Goal: Task Accomplishment & Management: Manage account settings

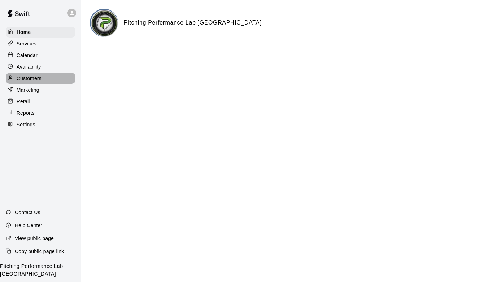
click at [27, 80] on p "Customers" at bounding box center [29, 78] width 25 height 7
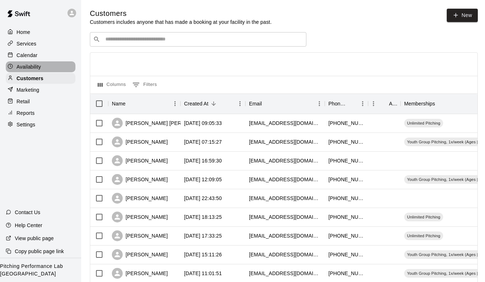
click at [27, 66] on p "Availability" at bounding box center [29, 66] width 25 height 7
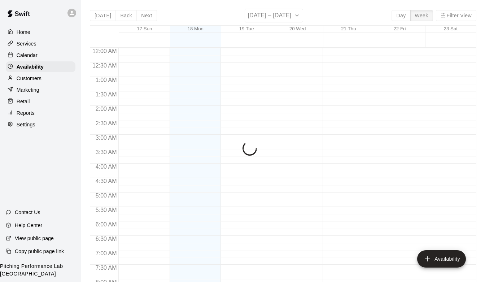
scroll to position [310, 0]
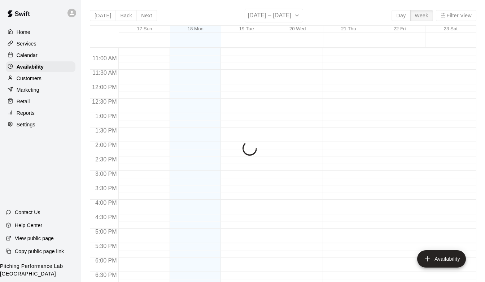
click at [27, 49] on div "Home Services Calendar Availability Customers Marketing Retail Reports Settings" at bounding box center [40, 78] width 81 height 105
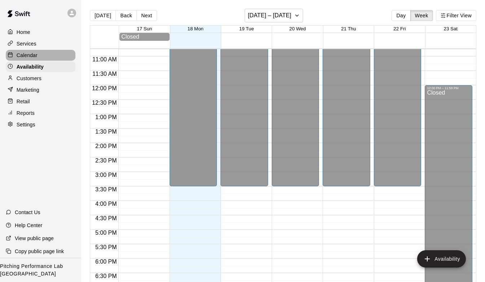
click at [27, 53] on p "Calendar" at bounding box center [27, 55] width 21 height 7
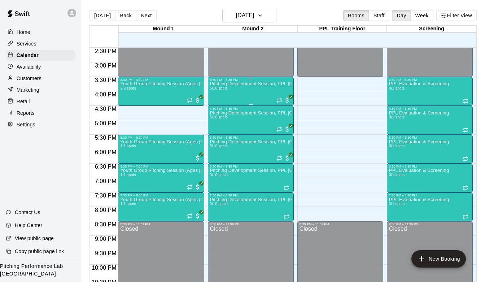
scroll to position [422, 0]
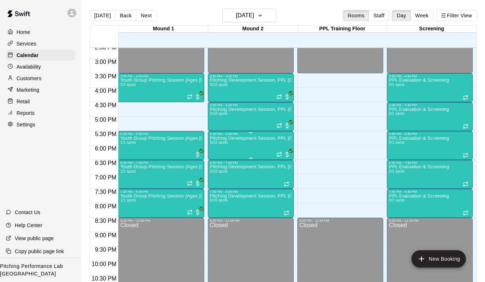
click at [239, 138] on p "Pitching Development Session, PPL [GEOGRAPHIC_DATA] (Ages [DEMOGRAPHIC_DATA]+)" at bounding box center [250, 138] width 81 height 0
click at [219, 163] on img "edit" at bounding box center [217, 163] width 8 height 8
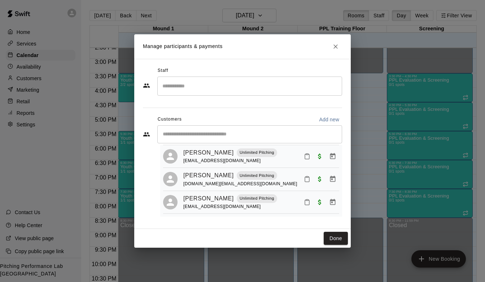
scroll to position [64, 0]
click at [333, 48] on icon "Close" at bounding box center [335, 46] width 7 height 7
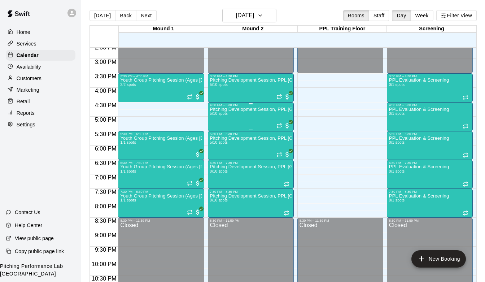
click at [233, 123] on div "Pitching Development Session, PPL [GEOGRAPHIC_DATA] (Ages [DEMOGRAPHIC_DATA]+) …" at bounding box center [250, 248] width 81 height 282
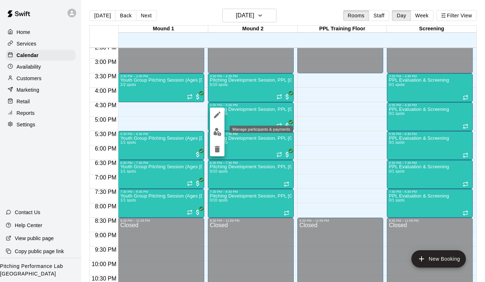
click at [217, 129] on img "edit" at bounding box center [217, 132] width 8 height 8
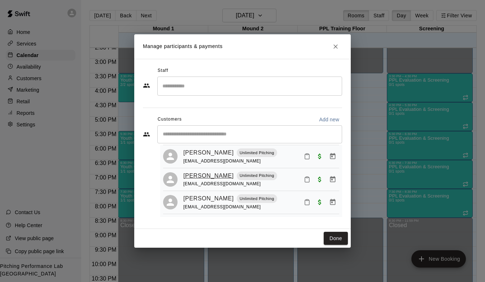
scroll to position [55, 0]
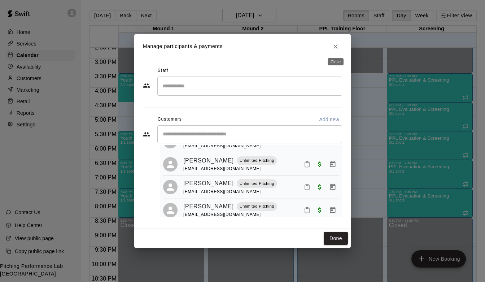
click at [334, 46] on icon "Close" at bounding box center [335, 46] width 7 height 7
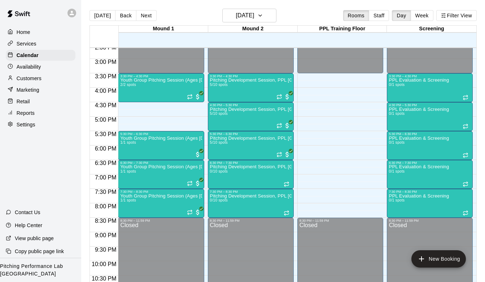
click at [28, 41] on p "Services" at bounding box center [27, 43] width 20 height 7
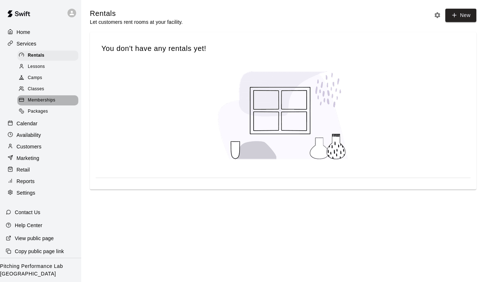
click at [39, 98] on span "Memberships" at bounding box center [41, 100] width 27 height 7
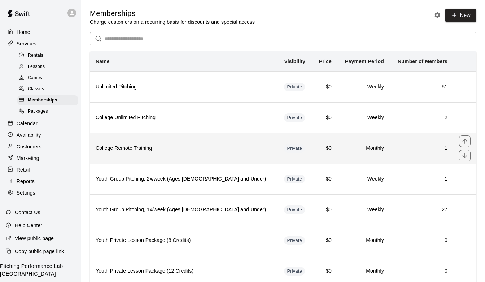
scroll to position [25, 0]
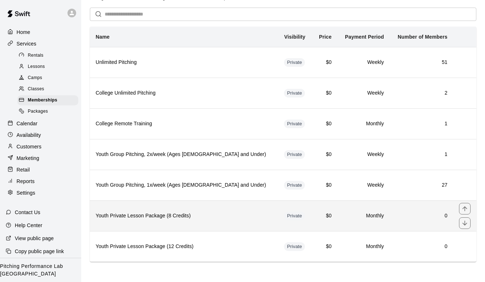
click at [137, 217] on h6 "Youth Private Lesson Package (8 Credits)" at bounding box center [184, 216] width 177 height 8
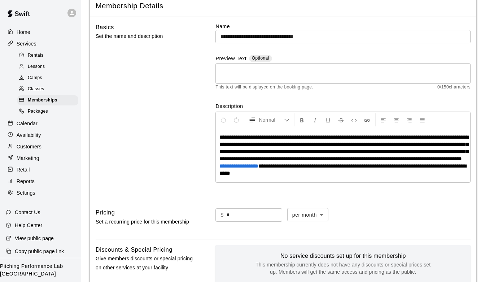
scroll to position [264, 0]
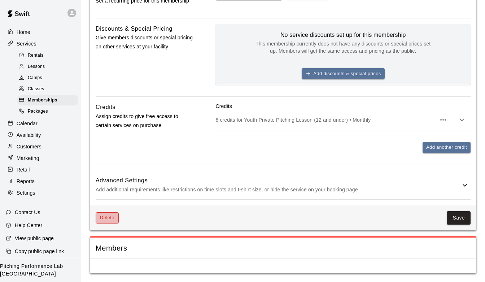
click at [105, 217] on button "Delete" at bounding box center [107, 217] width 23 height 11
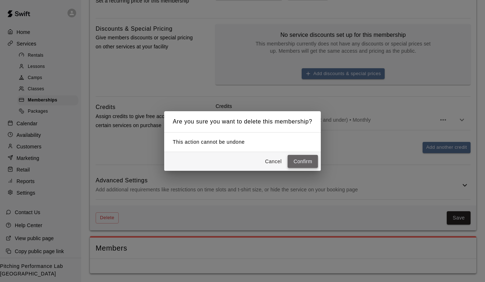
click at [308, 161] on button "Confirm" at bounding box center [302, 161] width 30 height 13
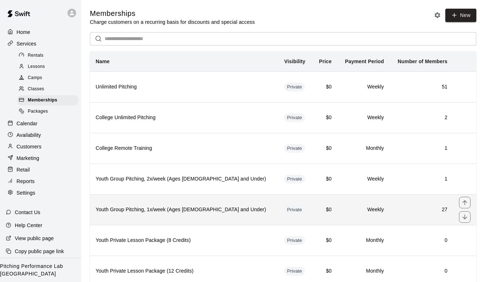
scroll to position [25, 0]
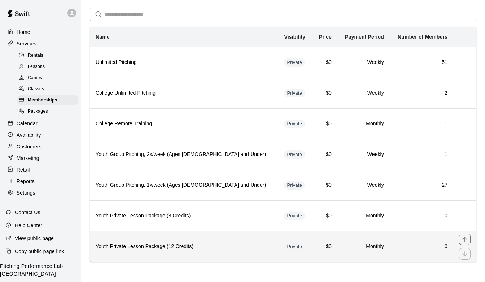
click at [128, 241] on th "Youth Private Lesson Package (12 Credits)" at bounding box center [184, 246] width 188 height 31
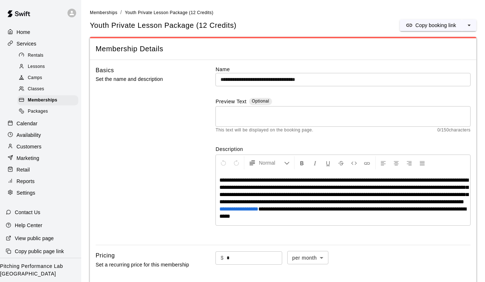
scroll to position [264, 0]
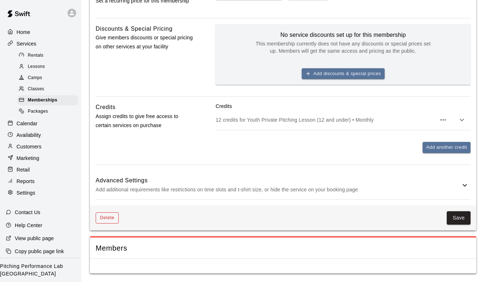
click at [105, 219] on button "Delete" at bounding box center [107, 217] width 23 height 11
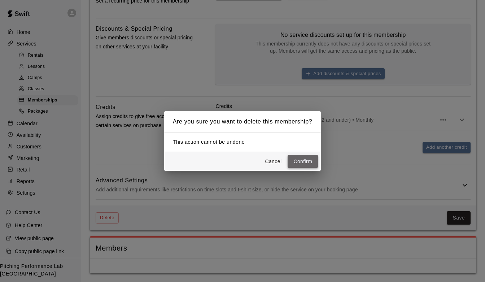
click at [299, 162] on button "Confirm" at bounding box center [302, 161] width 30 height 13
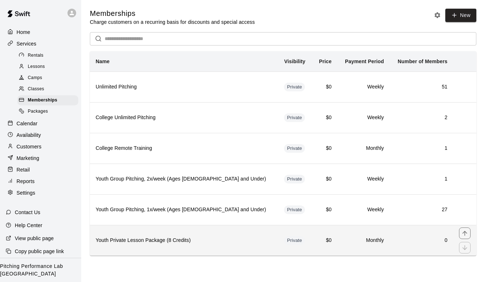
click at [136, 244] on th "Youth Private Lesson Package (8 Credits)" at bounding box center [184, 240] width 188 height 31
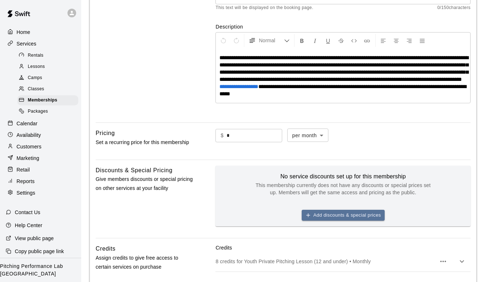
scroll to position [264, 0]
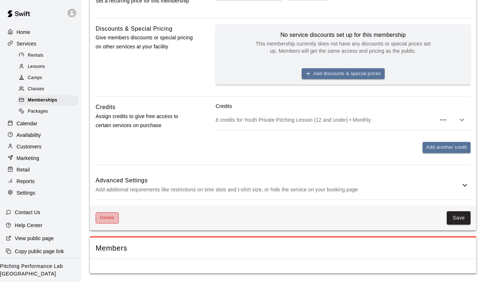
click at [104, 219] on button "Delete" at bounding box center [107, 217] width 23 height 11
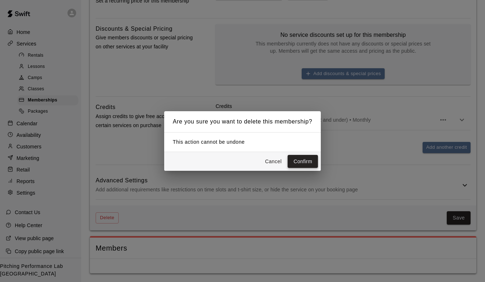
click at [304, 164] on button "Confirm" at bounding box center [302, 161] width 30 height 13
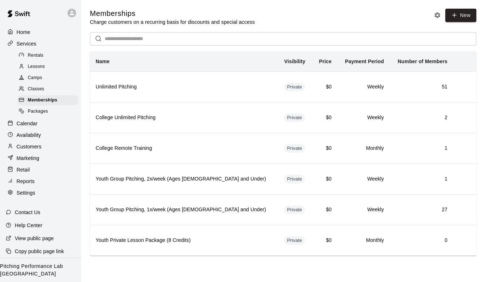
click at [23, 145] on p "Customers" at bounding box center [29, 146] width 25 height 7
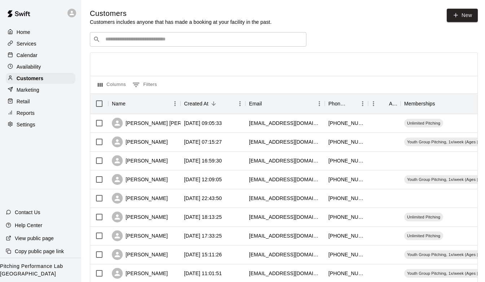
click at [114, 44] on div "​ ​" at bounding box center [198, 39] width 216 height 14
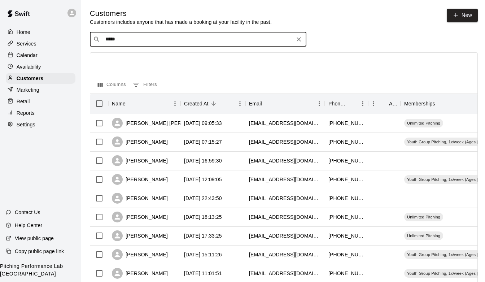
type input "******"
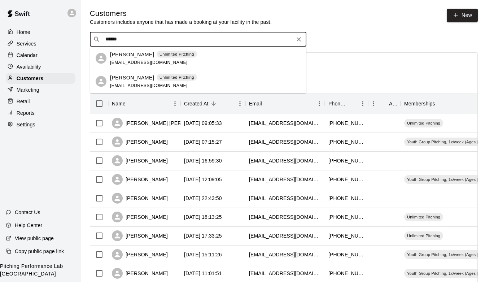
click at [122, 58] on div "[PERSON_NAME] Unlimited Pitching [EMAIL_ADDRESS][DOMAIN_NAME]" at bounding box center [153, 58] width 87 height 16
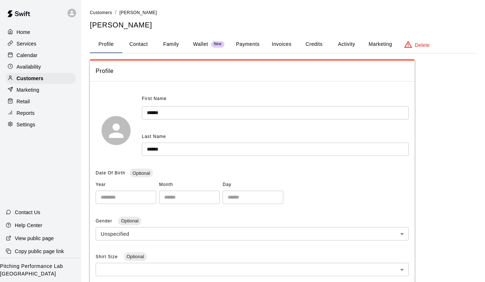
click at [341, 43] on button "Activity" at bounding box center [346, 44] width 32 height 17
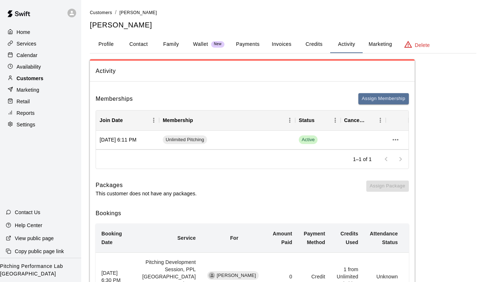
click at [36, 78] on p "Customers" at bounding box center [30, 78] width 27 height 7
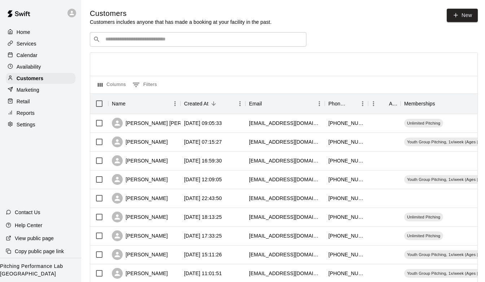
click at [35, 70] on div "Availability" at bounding box center [41, 66] width 70 height 11
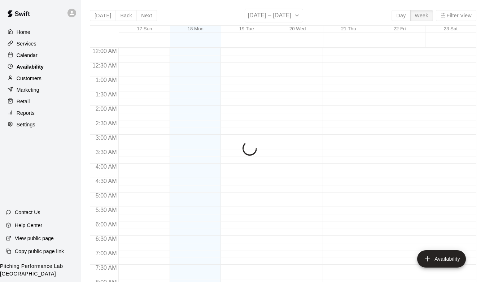
scroll to position [314, 0]
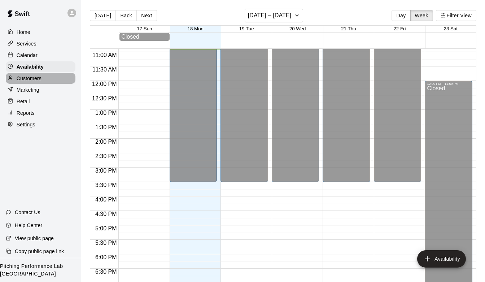
click at [35, 73] on div "Customers" at bounding box center [41, 78] width 70 height 11
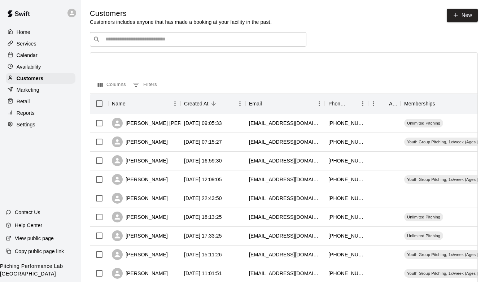
click at [27, 40] on div "Services" at bounding box center [41, 43] width 70 height 11
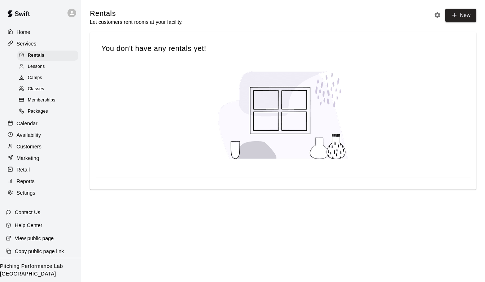
click at [31, 147] on p "Customers" at bounding box center [29, 146] width 25 height 7
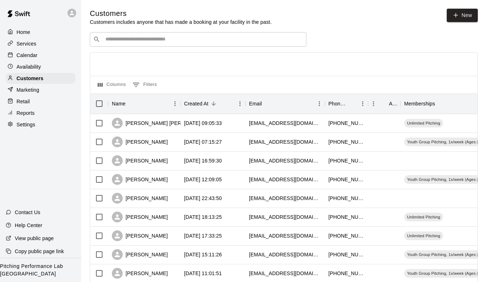
click at [34, 63] on p "Availability" at bounding box center [29, 66] width 25 height 7
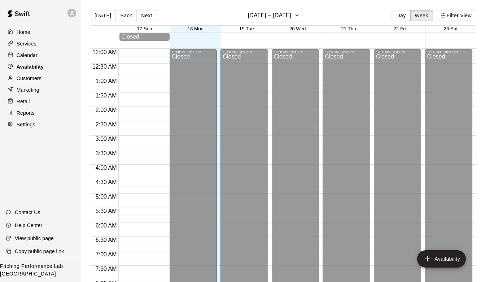
scroll to position [314, 0]
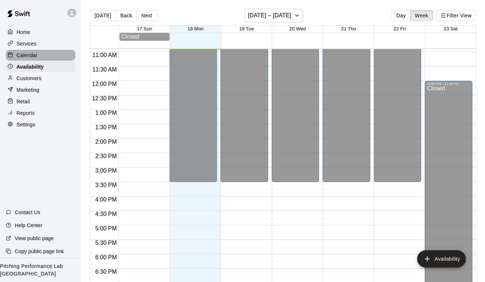
click at [16, 54] on div at bounding box center [12, 55] width 9 height 7
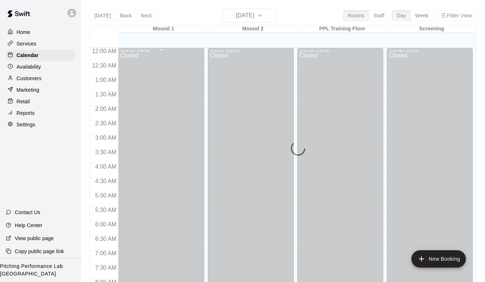
scroll to position [314, 0]
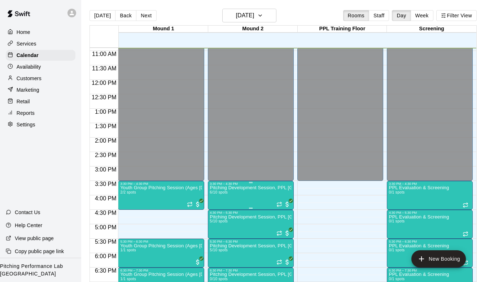
click at [219, 208] on img "edit" at bounding box center [217, 210] width 8 height 8
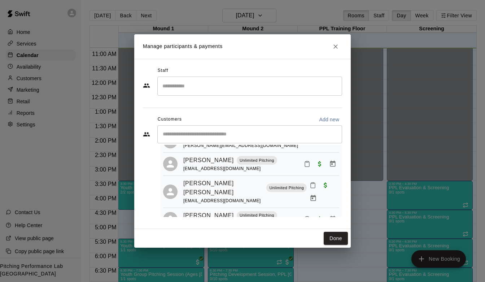
scroll to position [0, 0]
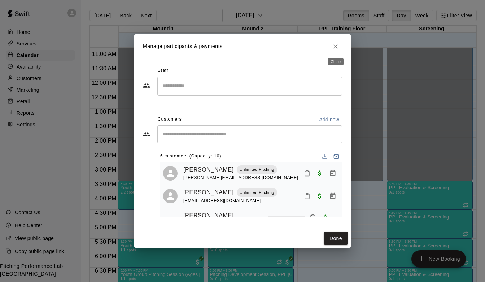
click at [335, 46] on icon "Close" at bounding box center [335, 46] width 4 height 4
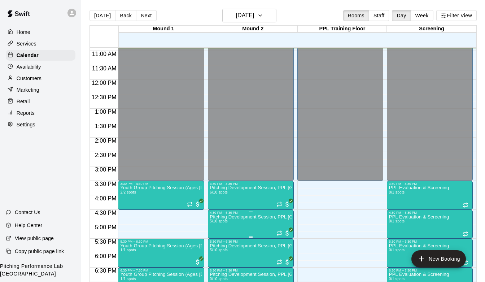
click at [227, 217] on p "Pitching Development Session, PPL [GEOGRAPHIC_DATA] (Ages [DEMOGRAPHIC_DATA]+)" at bounding box center [250, 217] width 81 height 0
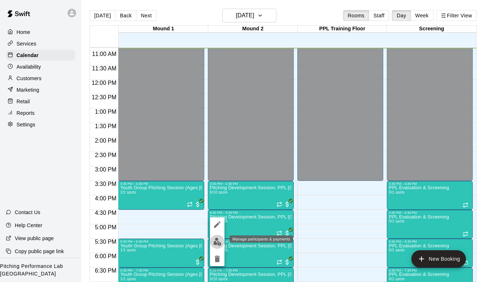
click at [216, 242] on img "edit" at bounding box center [217, 241] width 8 height 8
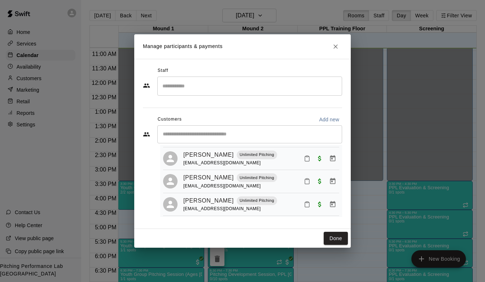
scroll to position [64, 0]
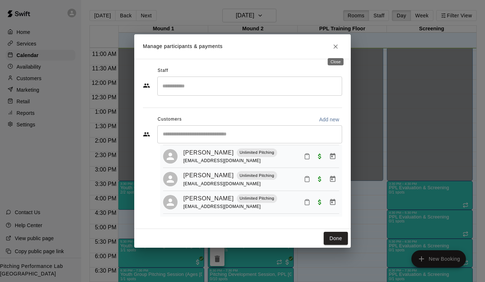
click at [336, 49] on icon "Close" at bounding box center [335, 46] width 7 height 7
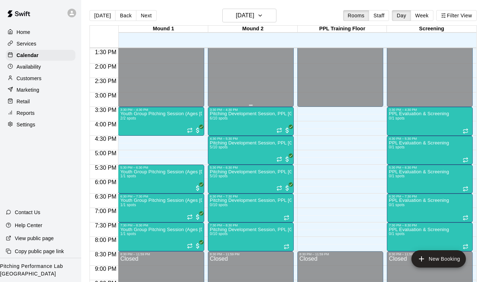
scroll to position [393, 0]
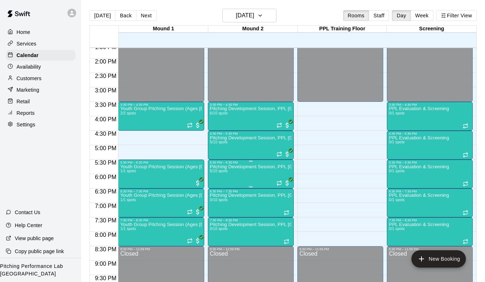
click at [218, 190] on img "edit" at bounding box center [217, 189] width 8 height 8
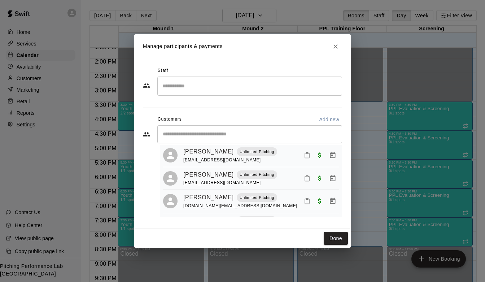
scroll to position [0, 0]
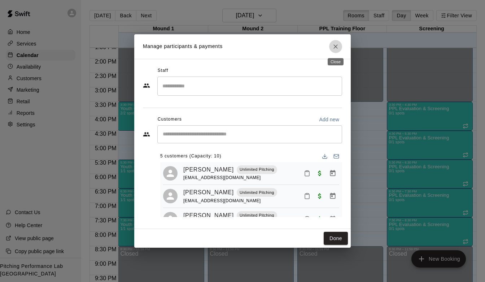
click at [336, 44] on icon "Close" at bounding box center [335, 46] width 7 height 7
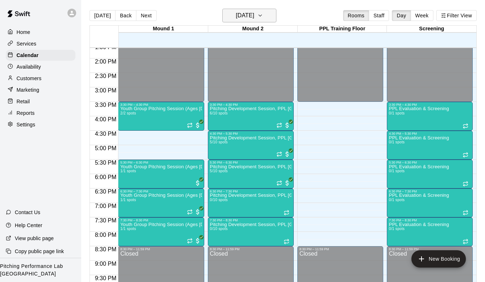
click at [265, 13] on button "[DATE]" at bounding box center [249, 16] width 54 height 14
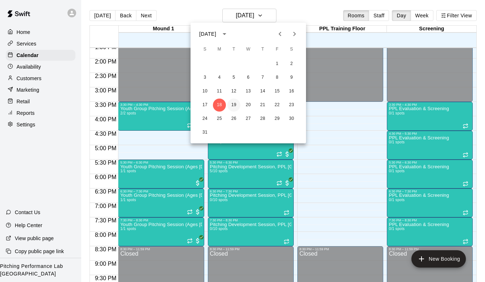
click at [232, 102] on button "19" at bounding box center [233, 104] width 13 height 13
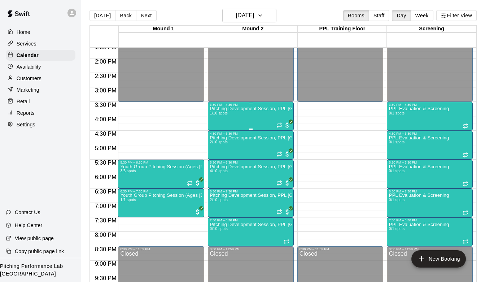
click at [238, 114] on div "Pitching Development Session, PPL [GEOGRAPHIC_DATA] (Ages [DEMOGRAPHIC_DATA]+) …" at bounding box center [250, 247] width 81 height 282
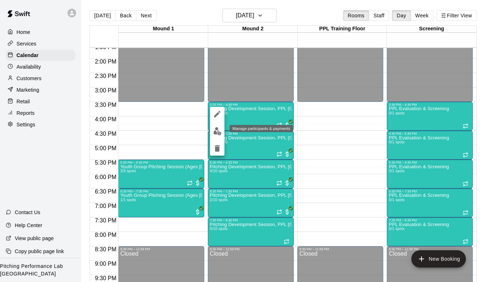
click at [218, 128] on img "edit" at bounding box center [217, 131] width 8 height 8
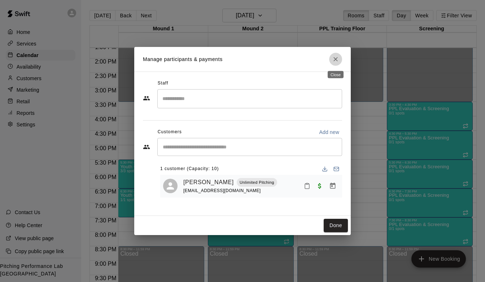
click at [330, 61] on button "Close" at bounding box center [335, 59] width 13 height 13
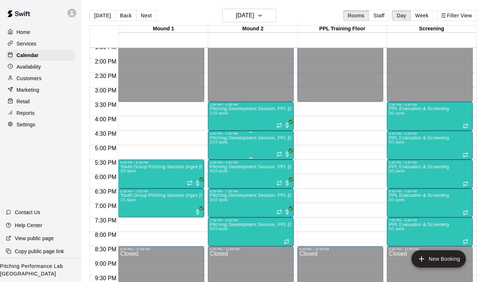
click at [237, 138] on p "Pitching Development Session, PPL [GEOGRAPHIC_DATA] (Ages [DEMOGRAPHIC_DATA]+)" at bounding box center [250, 138] width 81 height 0
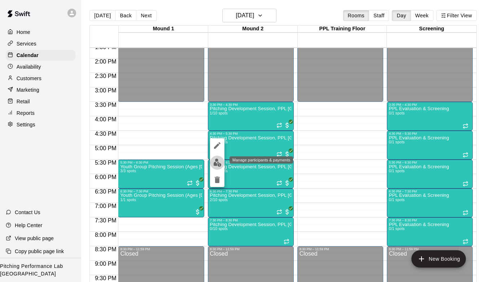
click at [215, 159] on img "edit" at bounding box center [217, 162] width 8 height 8
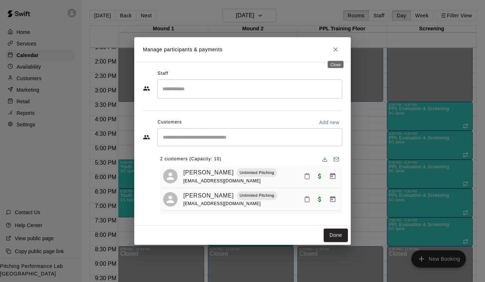
click at [333, 48] on icon "Close" at bounding box center [335, 49] width 7 height 7
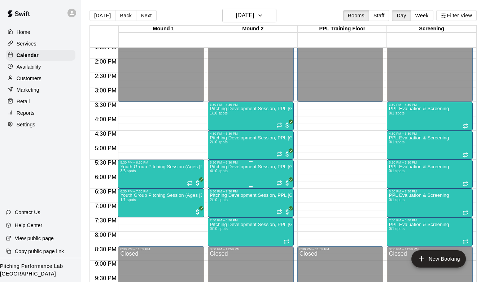
click at [215, 188] on img "edit" at bounding box center [217, 189] width 8 height 8
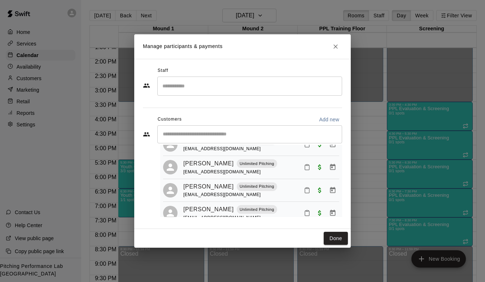
scroll to position [41, 0]
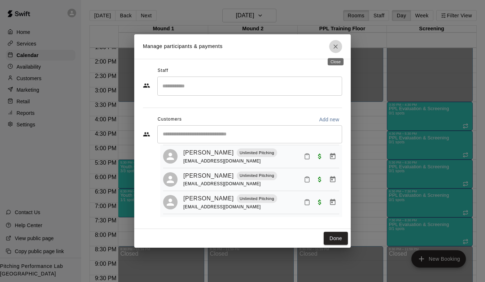
click at [333, 47] on icon "Close" at bounding box center [335, 46] width 7 height 7
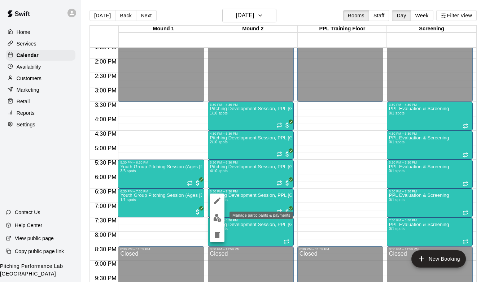
click at [217, 218] on img "edit" at bounding box center [217, 217] width 8 height 8
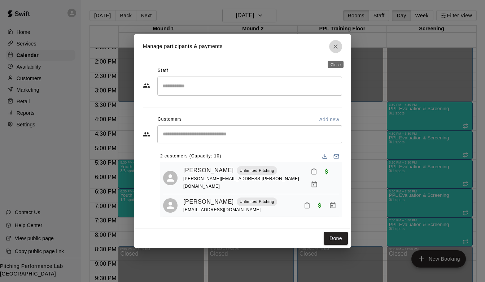
click at [331, 49] on button "Close" at bounding box center [335, 46] width 13 height 13
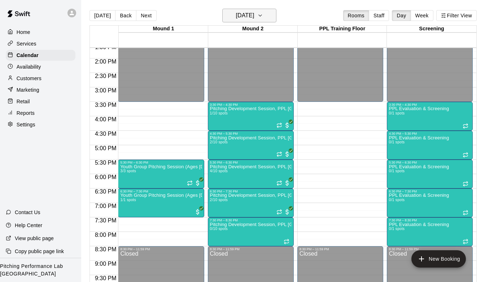
click at [263, 18] on icon "button" at bounding box center [260, 15] width 6 height 9
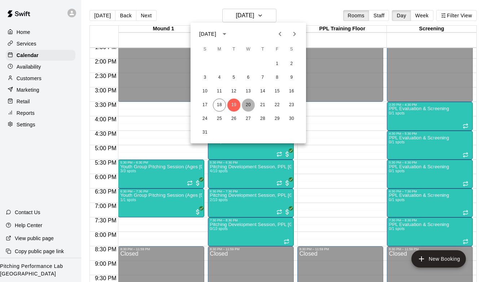
click at [250, 102] on button "20" at bounding box center [248, 104] width 13 height 13
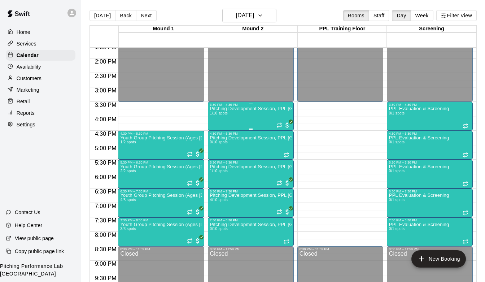
click at [247, 112] on div "Pitching Development Session, PPL [GEOGRAPHIC_DATA] (Ages [DEMOGRAPHIC_DATA]+) …" at bounding box center [250, 247] width 81 height 282
click at [240, 203] on div at bounding box center [242, 141] width 485 height 282
click at [214, 218] on img "edit" at bounding box center [217, 217] width 8 height 8
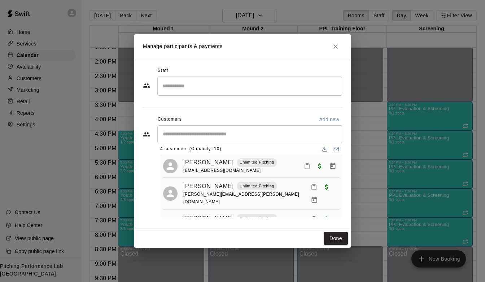
scroll to position [0, 0]
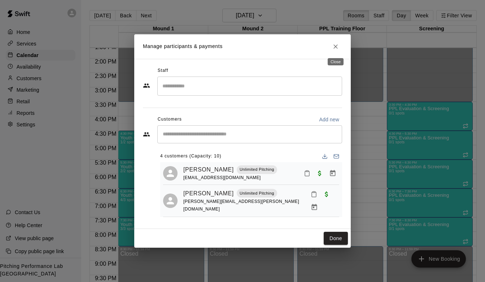
click at [334, 49] on icon "Close" at bounding box center [335, 46] width 7 height 7
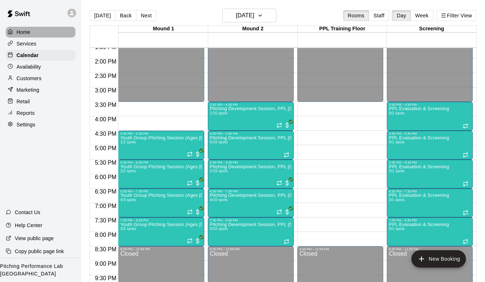
click at [22, 32] on p "Home" at bounding box center [24, 31] width 14 height 7
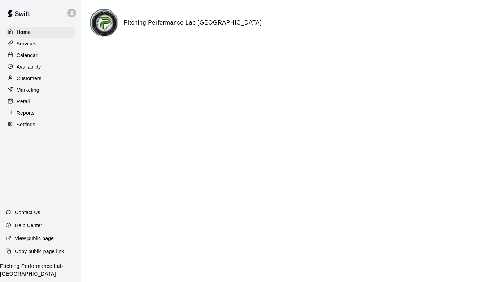
click at [26, 80] on p "Customers" at bounding box center [29, 78] width 25 height 7
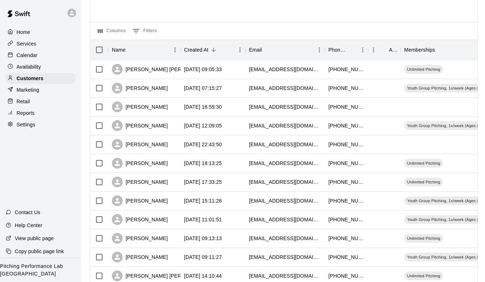
scroll to position [52, 0]
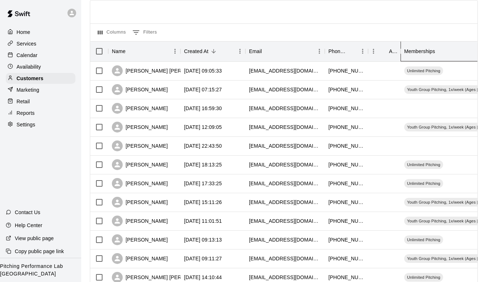
click at [414, 57] on div "Memberships" at bounding box center [419, 51] width 31 height 20
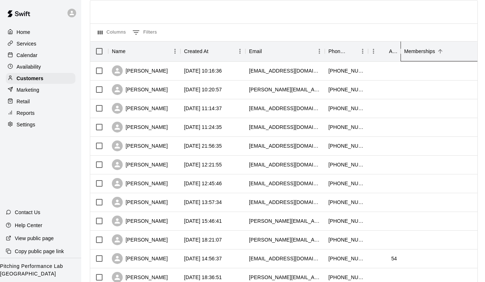
click at [414, 57] on div "Memberships" at bounding box center [419, 51] width 31 height 20
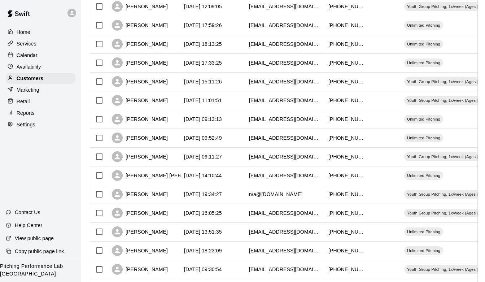
scroll to position [0, 0]
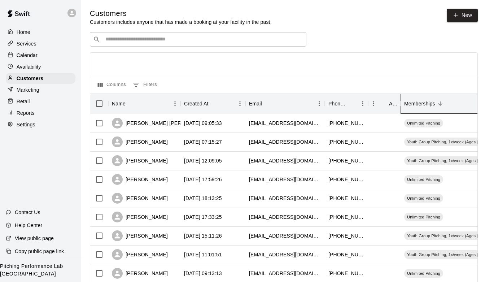
click at [154, 43] on div "​ ​" at bounding box center [198, 39] width 216 height 14
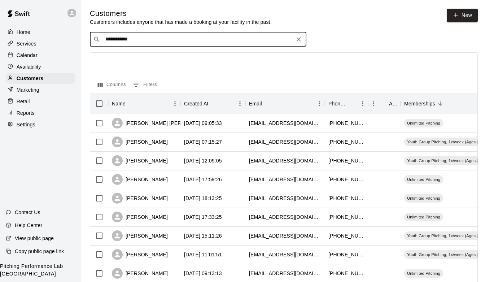
type input "**********"
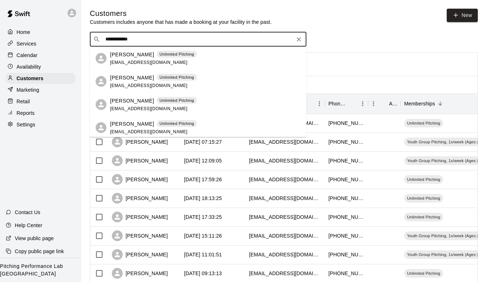
click at [122, 55] on p "[PERSON_NAME]" at bounding box center [132, 54] width 44 height 8
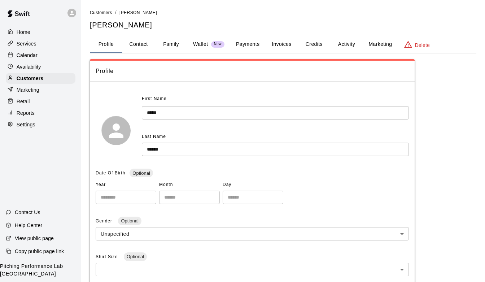
click at [310, 48] on button "Credits" at bounding box center [313, 44] width 32 height 17
